Goal: Information Seeking & Learning: Learn about a topic

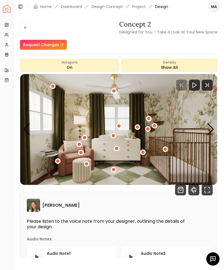
click at [35, 127] on img "1 / 4" at bounding box center [118, 129] width 197 height 111
click at [205, 192] on icon "Fullscreen" at bounding box center [206, 189] width 11 height 11
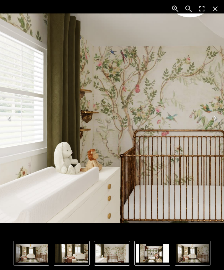
click at [57, 125] on img "3 of 4" at bounding box center [172, 118] width 373 height 210
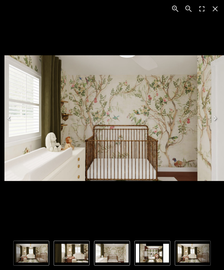
click at [214, 12] on icon "Close" at bounding box center [215, 8] width 9 height 9
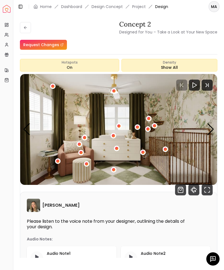
click at [23, 28] on icon at bounding box center [25, 27] width 4 height 4
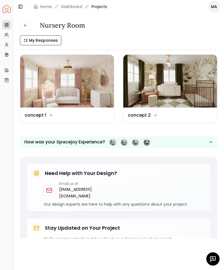
click at [30, 92] on img at bounding box center [67, 81] width 94 height 53
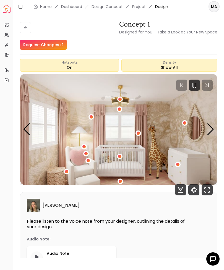
click at [206, 191] on icon "Fullscreen" at bounding box center [206, 189] width 11 height 11
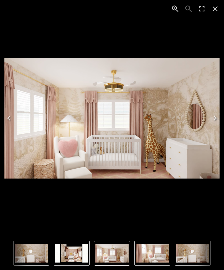
click at [217, 10] on icon "Close" at bounding box center [214, 8] width 5 height 5
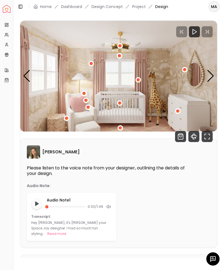
scroll to position [55, 0]
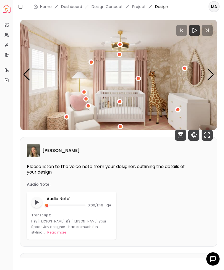
click at [66, 230] on button "Read more" at bounding box center [56, 233] width 19 height 6
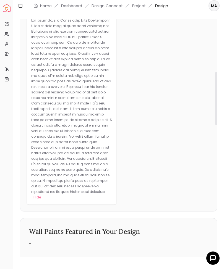
scroll to position [0, 0]
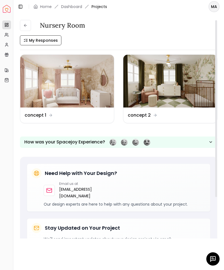
click at [149, 85] on img at bounding box center [170, 81] width 94 height 53
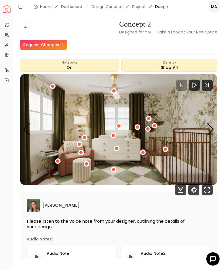
scroll to position [112, 0]
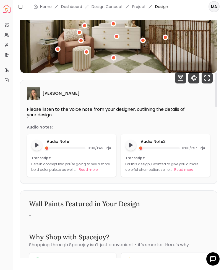
click at [184, 170] on button "Read more" at bounding box center [183, 170] width 19 height 6
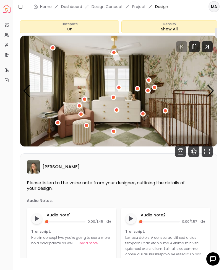
scroll to position [35, 0]
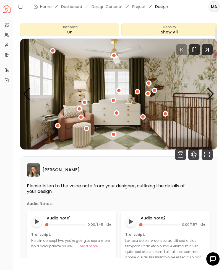
click at [209, 154] on icon "Fullscreen" at bounding box center [206, 154] width 11 height 11
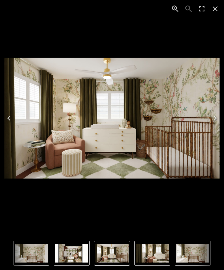
click at [220, 11] on button "Close" at bounding box center [214, 8] width 13 height 13
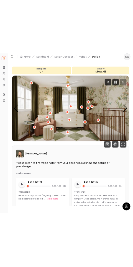
scroll to position [0, 0]
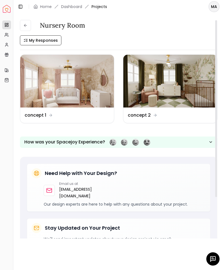
click at [68, 98] on img at bounding box center [67, 81] width 94 height 53
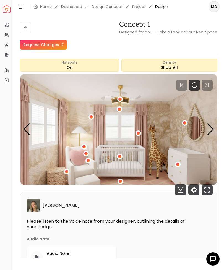
click at [204, 188] on icon "Fullscreen" at bounding box center [204, 187] width 1 height 1
